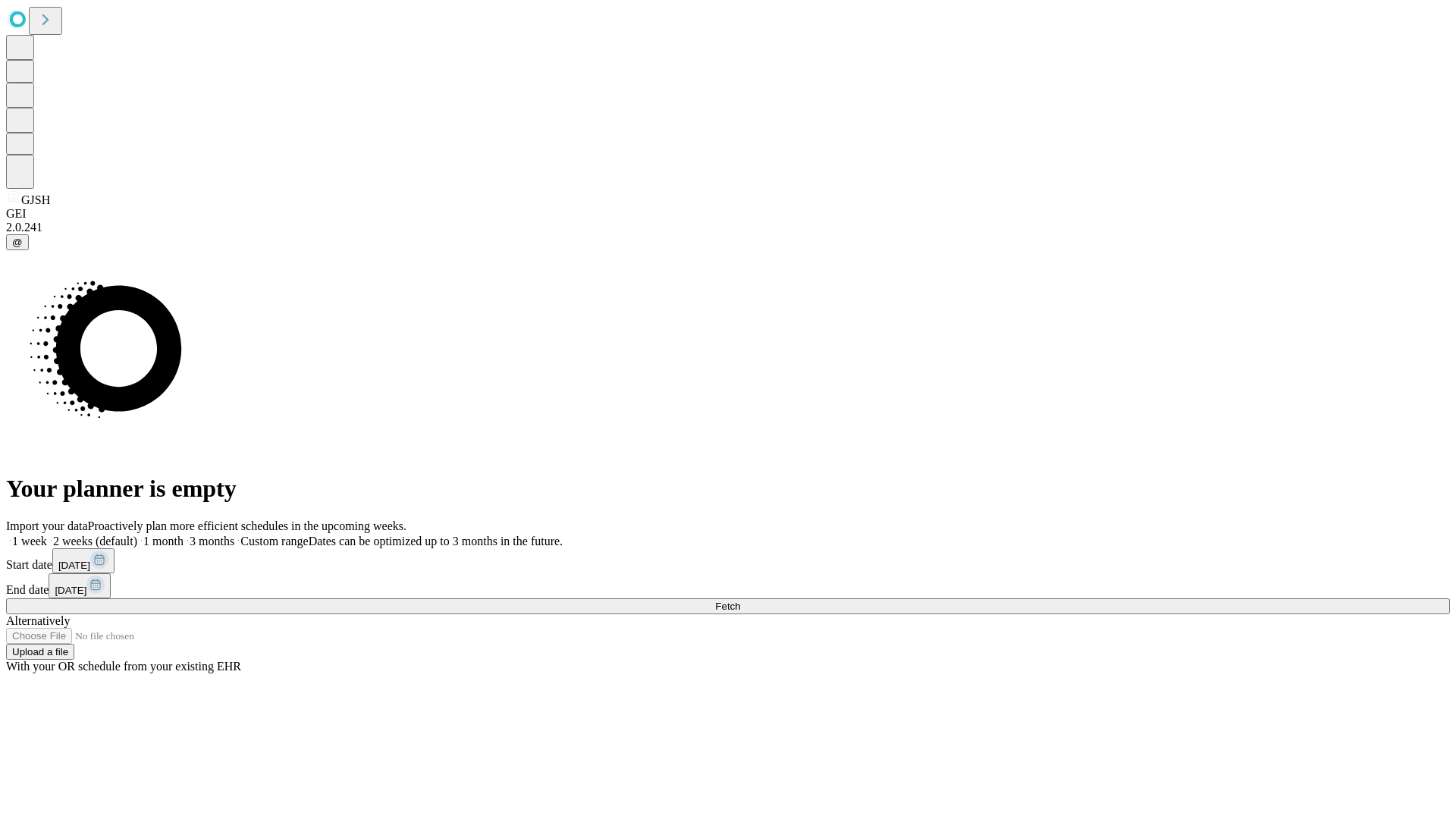
click at [740, 601] on span "Fetch" at bounding box center [727, 606] width 25 height 11
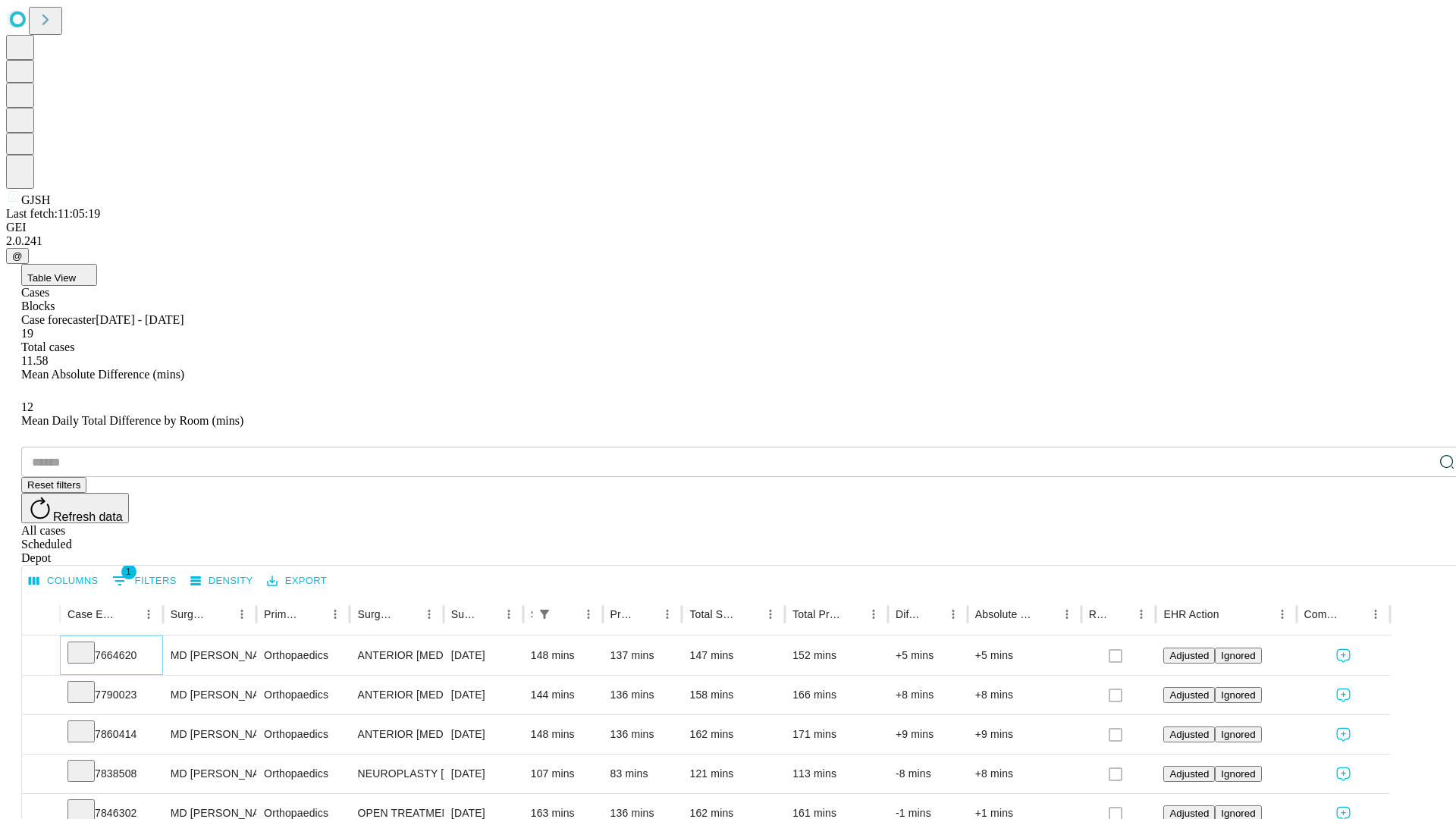
click at [89, 644] on icon at bounding box center [81, 651] width 16 height 16
